Goal: Participate in discussion: Engage in conversation with other users on a specific topic

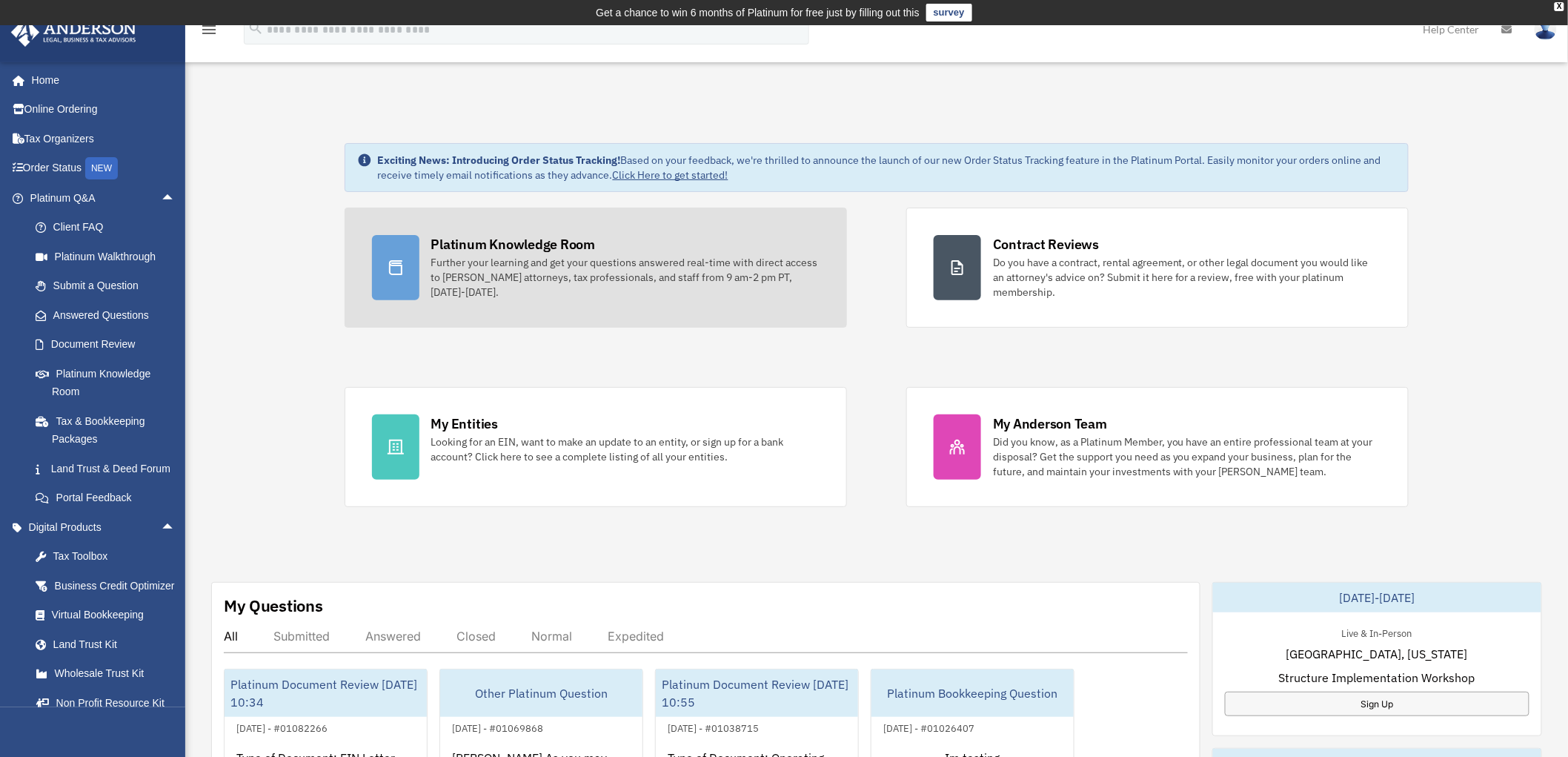
scroll to position [5, 0]
click at [471, 255] on div "Further your learning and get your questions answered real-time with direct acc…" at bounding box center [625, 277] width 388 height 45
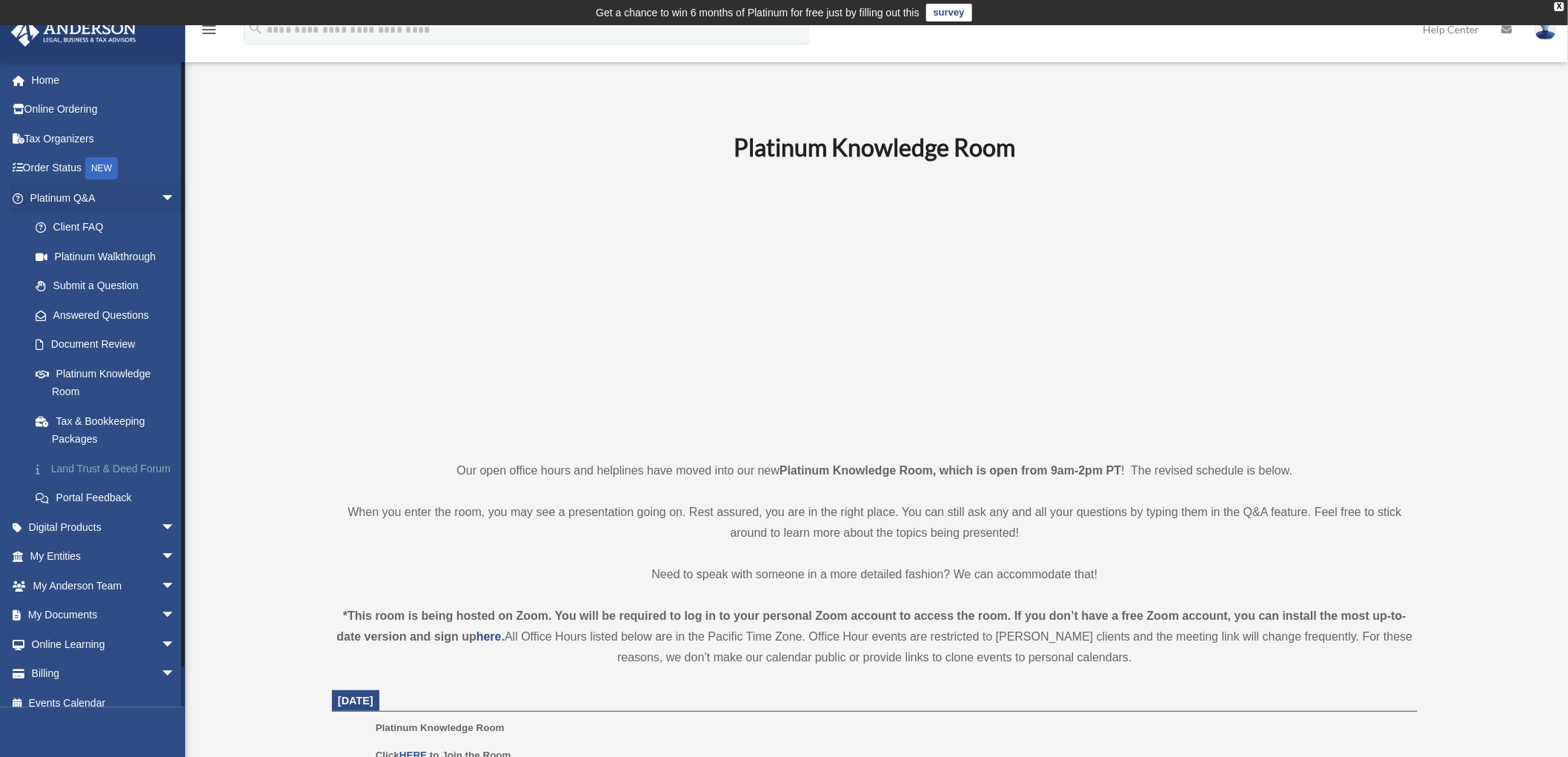
click at [69, 484] on link "Land Trust & Deed Forum" at bounding box center [109, 468] width 177 height 29
